Goal: Information Seeking & Learning: Find specific fact

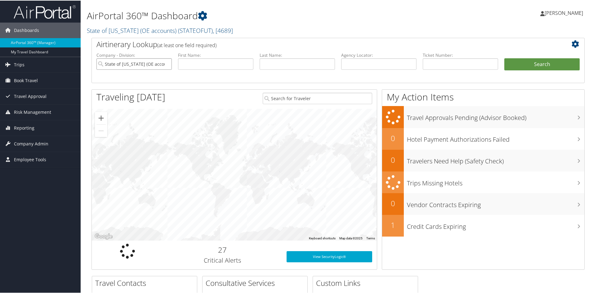
click at [166, 63] on input "State of Utah (OE accounts)" at bounding box center [134, 63] width 75 height 11
paste input "8900897450479"
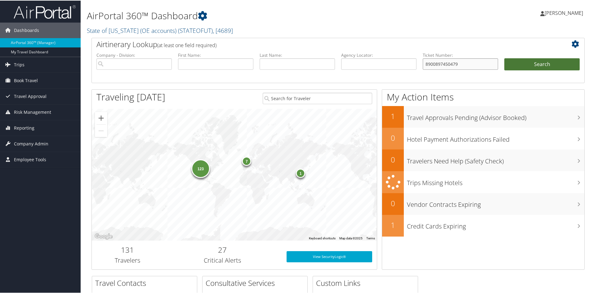
type input "8900897450479"
click at [526, 64] on button "Search" at bounding box center [542, 64] width 75 height 12
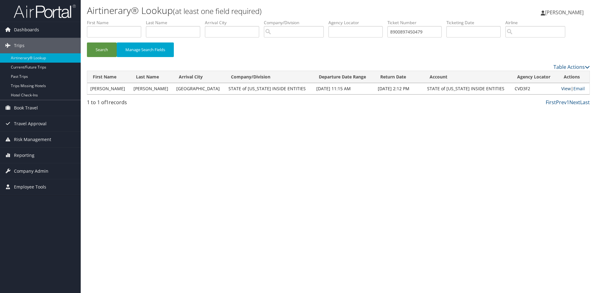
click at [561, 87] on link "View" at bounding box center [566, 89] width 10 height 6
click at [411, 34] on input "8900897450479" at bounding box center [414, 31] width 54 height 11
paste input "8"
type input "8900897450478"
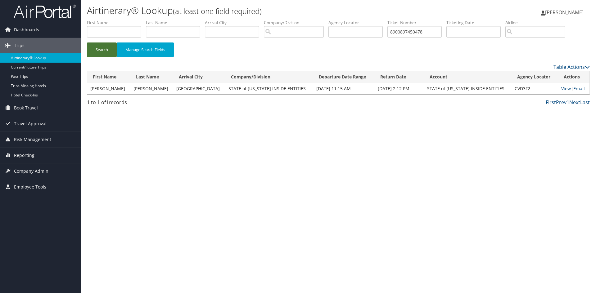
click at [103, 51] on button "Search" at bounding box center [102, 50] width 30 height 15
click at [560, 88] on link "View" at bounding box center [565, 89] width 10 height 6
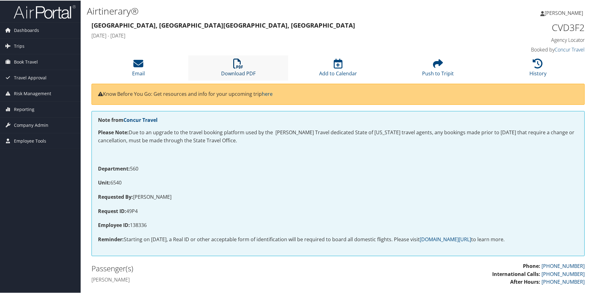
click at [234, 65] on icon at bounding box center [238, 63] width 10 height 10
click at [237, 63] on icon at bounding box center [238, 63] width 10 height 10
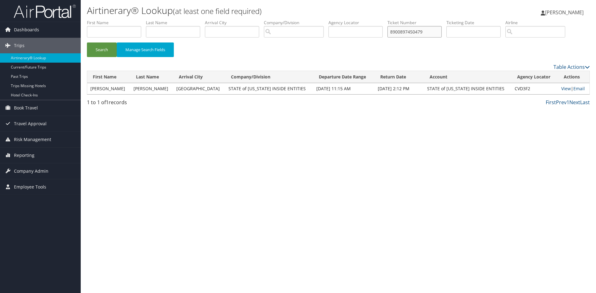
click at [409, 33] on input "8900897450479" at bounding box center [414, 31] width 54 height 11
paste input "0062302479144"
type input "0062302479144"
click at [101, 49] on button "Search" at bounding box center [102, 50] width 30 height 15
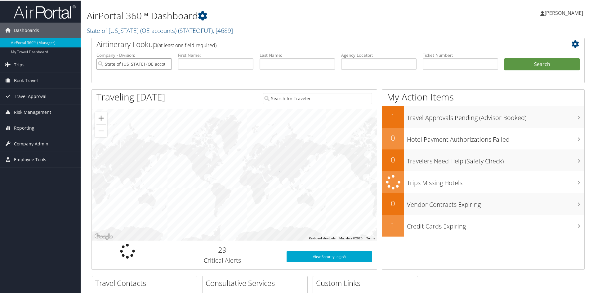
click at [166, 64] on input "State of Utah (OE accounts)" at bounding box center [134, 63] width 75 height 11
paste input "0162330851388"
type input "0162330851388"
click at [526, 64] on button "Search" at bounding box center [542, 64] width 75 height 12
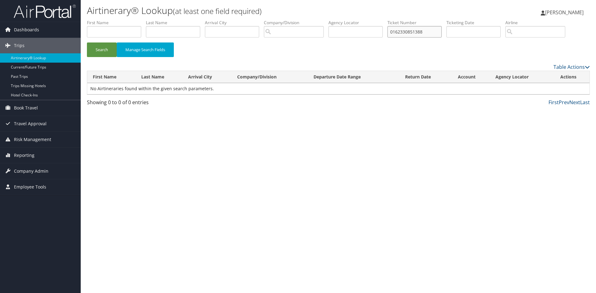
click at [404, 34] on input "0162330851388" at bounding box center [414, 31] width 54 height 11
paste input "067311065235"
type input "0067311065235"
click at [97, 50] on button "Search" at bounding box center [102, 50] width 30 height 15
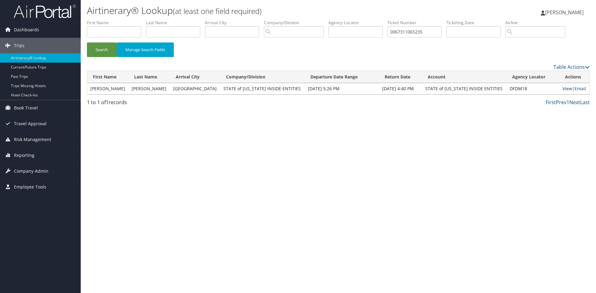
click at [564, 90] on link "View" at bounding box center [567, 89] width 10 height 6
click at [410, 31] on input "0067311065235" at bounding box center [414, 31] width 54 height 11
click at [352, 32] on input "text" at bounding box center [355, 31] width 54 height 11
paste input "DFDM18"
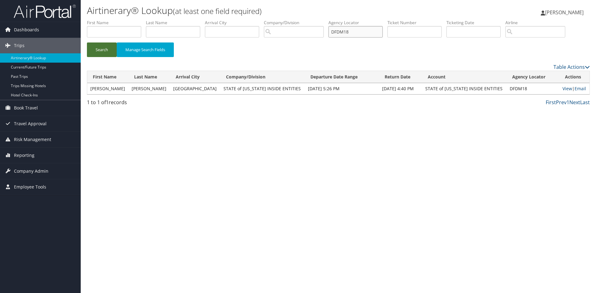
type input "DFDM18"
click at [101, 47] on button "Search" at bounding box center [102, 50] width 30 height 15
click at [343, 31] on input "DFDM18" at bounding box center [355, 31] width 54 height 11
click at [179, 31] on input "text" at bounding box center [173, 31] width 54 height 11
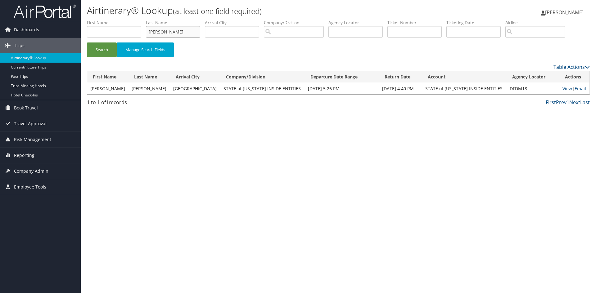
type input "smith"
click at [530, 34] on input "search" at bounding box center [535, 31] width 60 height 11
click at [535, 48] on div "AirVendor" at bounding box center [542, 50] width 58 height 6
type input "Delta Air Lines"
click at [320, 53] on div "Search Manage Search Fields" at bounding box center [338, 53] width 512 height 21
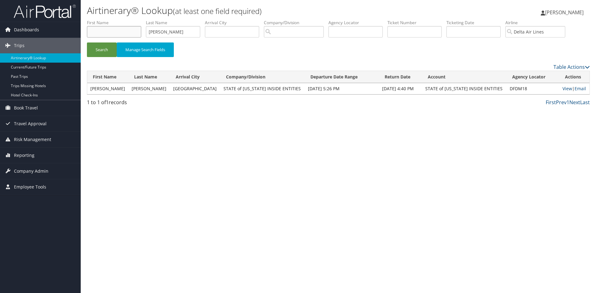
click at [116, 30] on input "text" at bounding box center [114, 31] width 54 height 11
type input "scott"
click at [102, 49] on button "Search" at bounding box center [102, 50] width 30 height 15
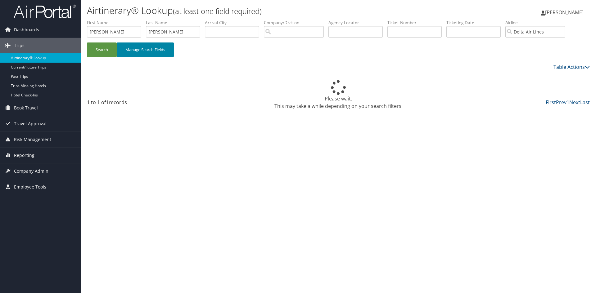
click at [154, 49] on button "Manage Search Fields" at bounding box center [145, 50] width 57 height 15
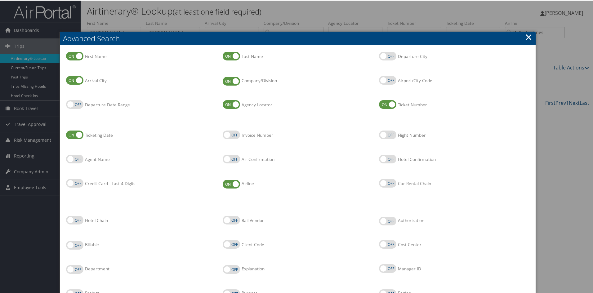
click at [527, 35] on link "×" at bounding box center [528, 36] width 7 height 12
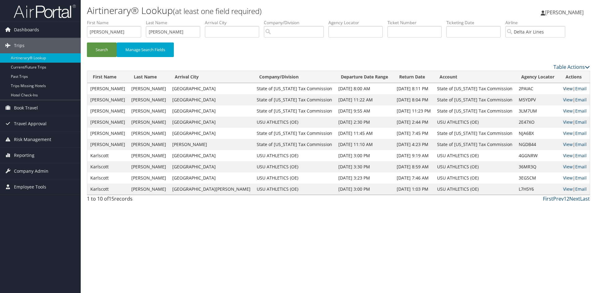
click at [563, 88] on link "View" at bounding box center [568, 89] width 10 height 6
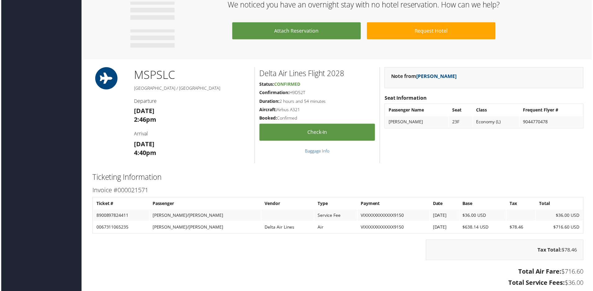
scroll to position [435, 0]
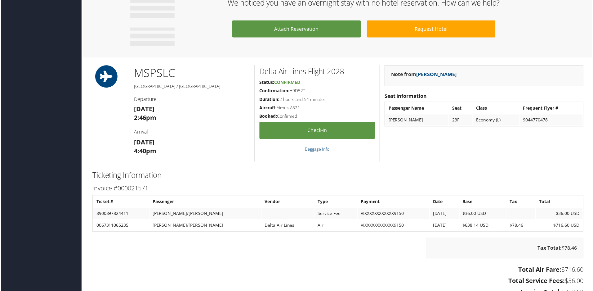
click at [105, 143] on div "MSP SLC [GEOGRAPHIC_DATA] / [GEOGRAPHIC_DATA] Departure [DATE] 2:46pm Arrival […" at bounding box center [338, 113] width 503 height 97
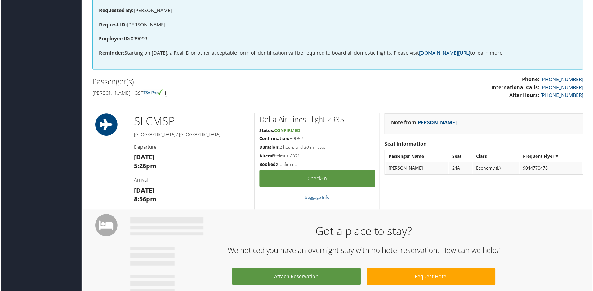
scroll to position [93, 0]
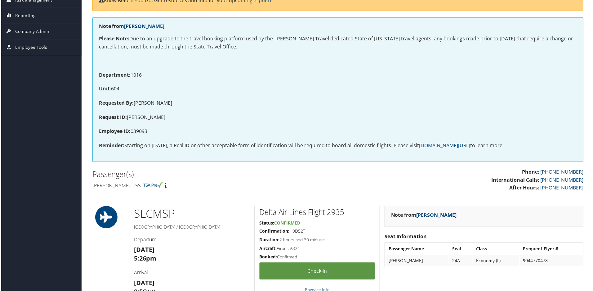
click at [554, 172] on link "[PHONE_NUMBER]" at bounding box center [563, 172] width 43 height 7
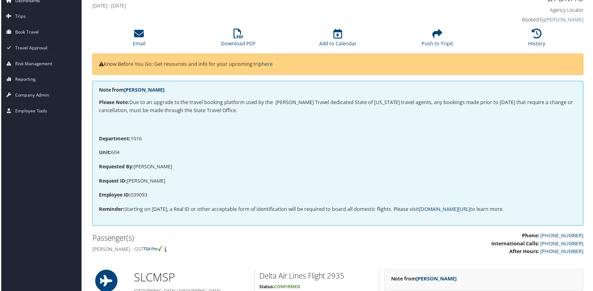
scroll to position [0, 0]
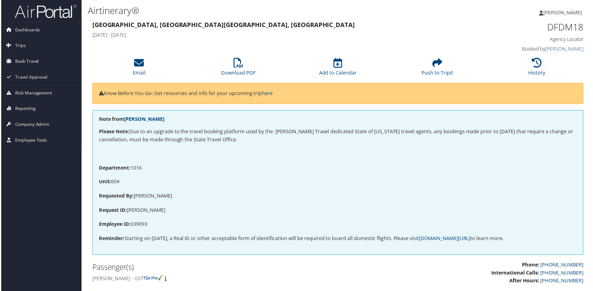
click at [474, 38] on h4 "Agency Locator" at bounding box center [527, 39] width 116 height 7
drag, startPoint x: 547, startPoint y: 26, endPoint x: 583, endPoint y: 32, distance: 36.8
click at [583, 32] on div "DFDM18 Agency Locator Agency Locator DFDM18 Booked by Ramona Feliciano Booked b…" at bounding box center [527, 37] width 126 height 35
copy h1 "DFDM18"
click at [367, 160] on div "Note from Ramona Feliciano Please Note: Due to an upgrade to the travel booking…" at bounding box center [338, 182] width 493 height 145
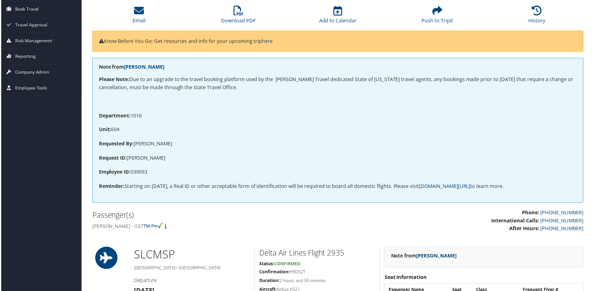
scroll to position [62, 0]
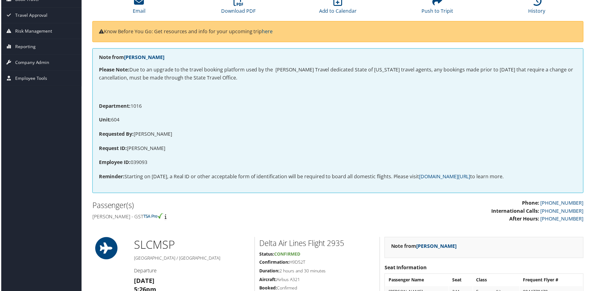
click at [375, 142] on div "Note from Ramona Feliciano Please Note: Due to an upgrade to the travel booking…" at bounding box center [338, 120] width 493 height 145
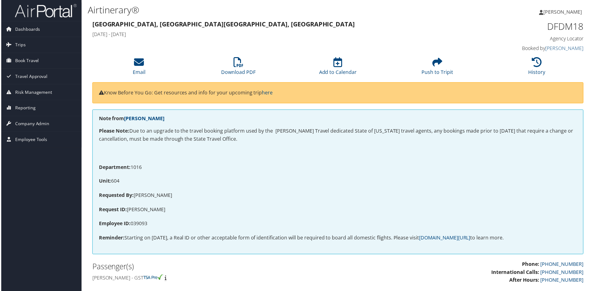
scroll to position [0, 0]
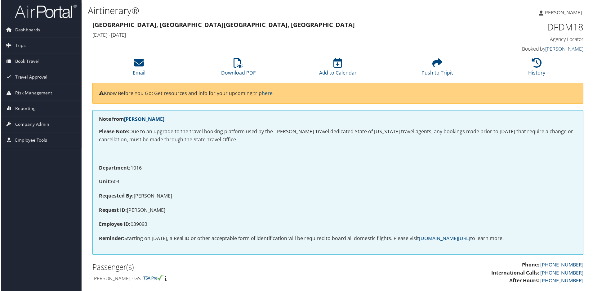
click at [552, 48] on link "Ramona Feliciano" at bounding box center [566, 49] width 38 height 7
click at [421, 180] on p "Unit: 604" at bounding box center [338, 182] width 480 height 8
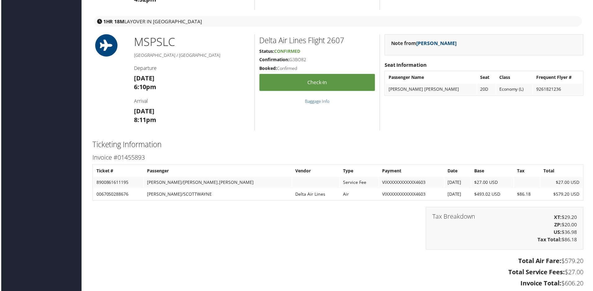
scroll to position [652, 0]
